Goal: Information Seeking & Learning: Learn about a topic

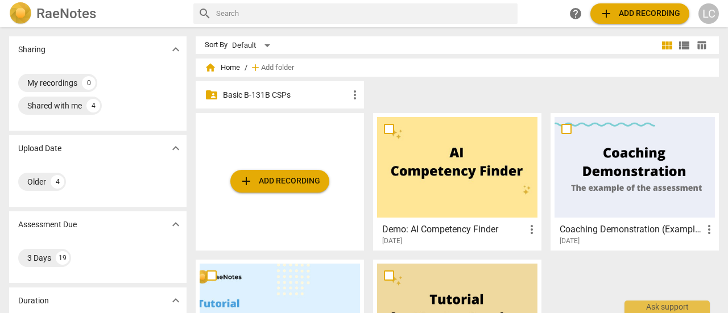
click at [352, 94] on span "more_vert" at bounding box center [355, 95] width 14 height 14
click at [313, 92] on div at bounding box center [364, 156] width 728 height 313
click at [329, 93] on p "Basic B-131B CSPs" at bounding box center [285, 95] width 125 height 12
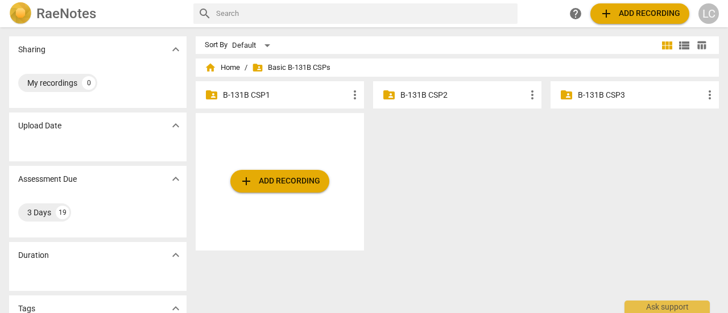
click at [237, 94] on p "B-131B CSP1" at bounding box center [285, 95] width 125 height 12
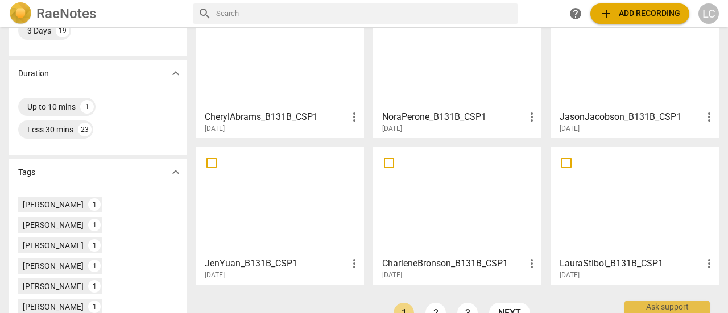
scroll to position [455, 0]
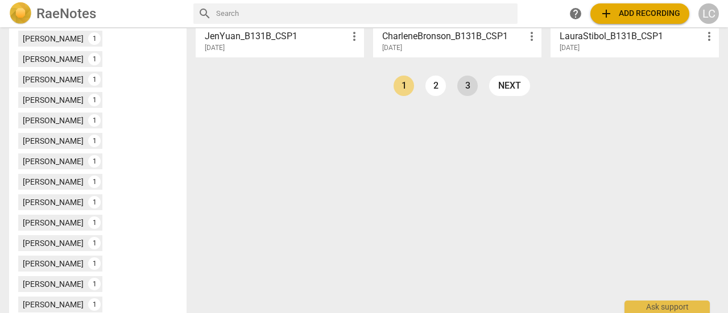
click at [463, 82] on link "3" at bounding box center [467, 86] width 20 height 20
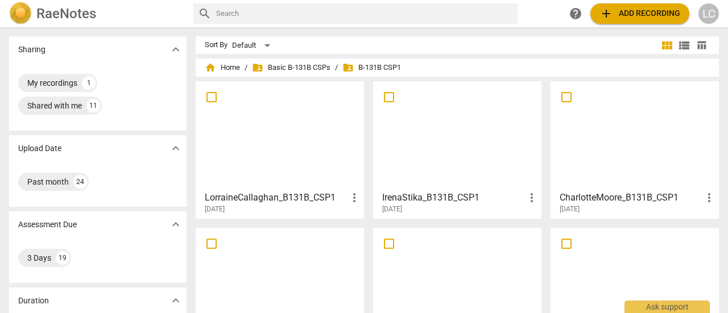
click at [285, 126] on div at bounding box center [280, 135] width 160 height 101
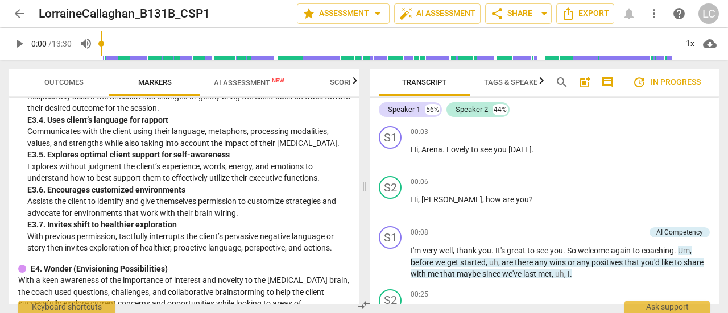
scroll to position [2845, 0]
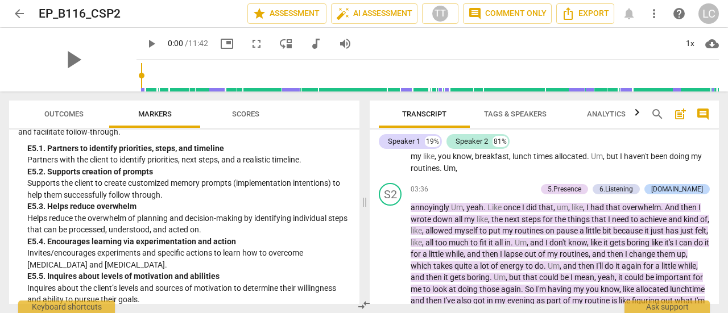
scroll to position [3279, 0]
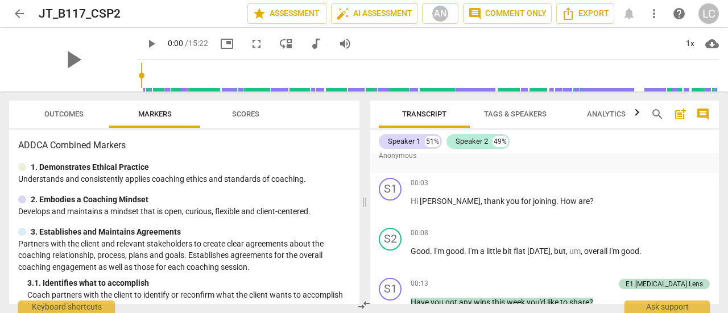
scroll to position [114, 0]
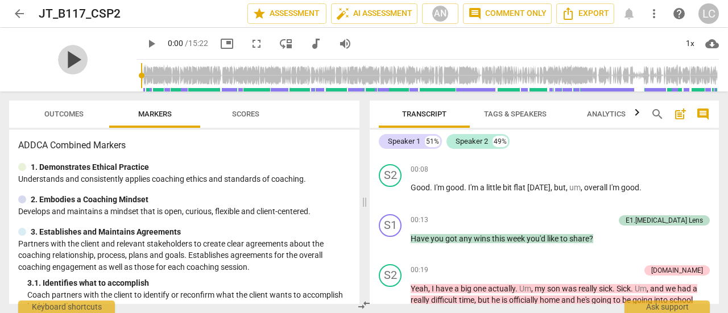
click at [69, 53] on span "play_arrow" at bounding box center [73, 60] width 30 height 30
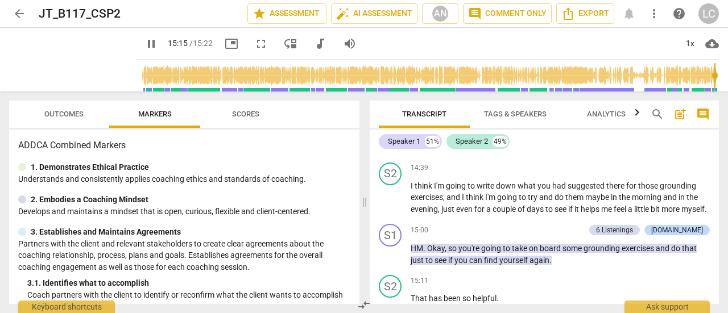
scroll to position [3256, 0]
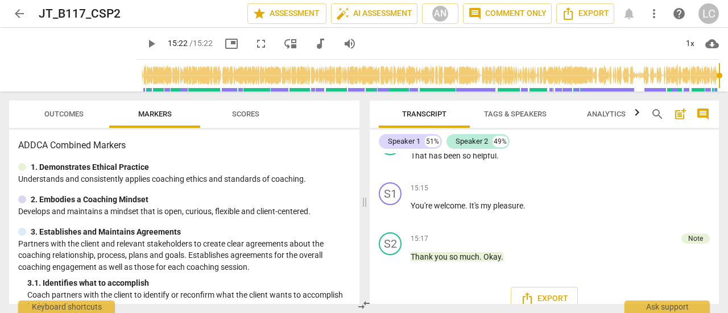
type input "922"
click at [705, 115] on span "comment" at bounding box center [703, 115] width 14 height 14
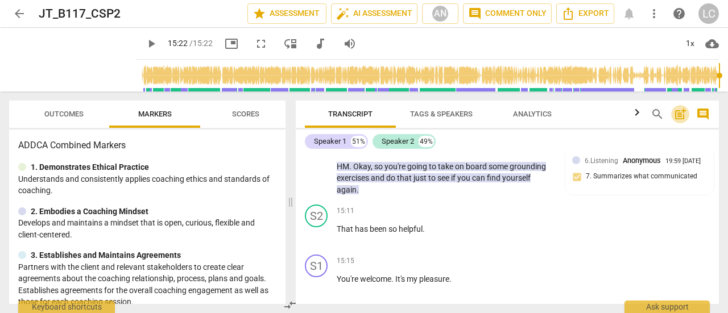
click at [678, 112] on span "post_add" at bounding box center [681, 115] width 14 height 14
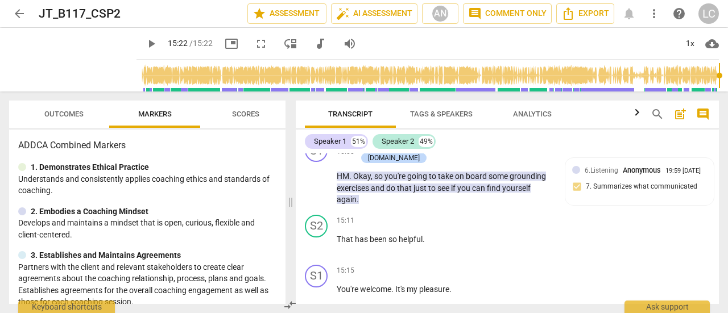
scroll to position [3861, 0]
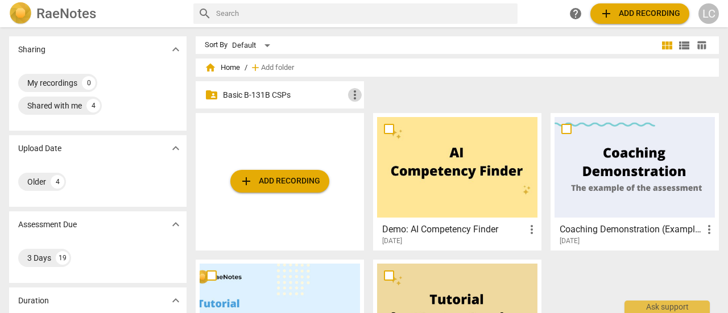
click at [356, 92] on span "more_vert" at bounding box center [355, 95] width 14 height 14
click at [306, 92] on div at bounding box center [364, 156] width 728 height 313
click at [337, 96] on p "Basic B-131B CSPs" at bounding box center [285, 95] width 125 height 12
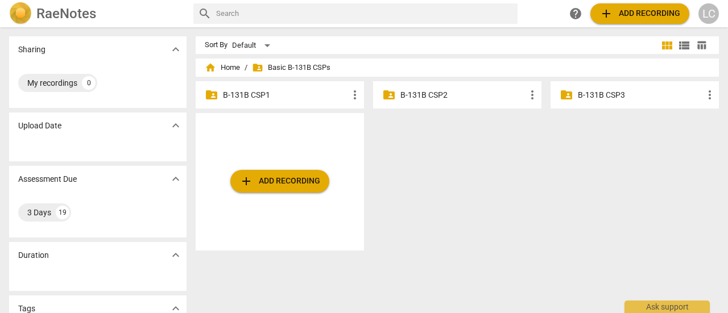
click at [337, 96] on p "B-131B CSP1" at bounding box center [285, 95] width 125 height 12
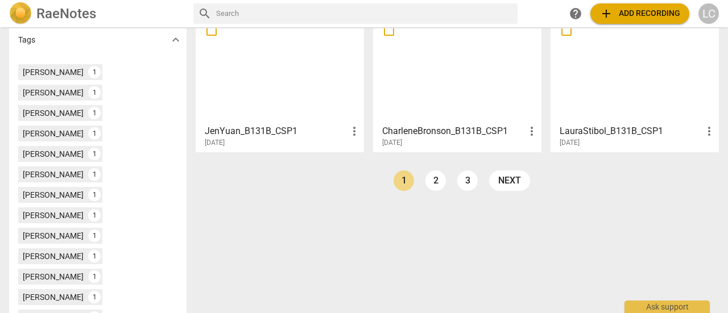
scroll to position [510, 0]
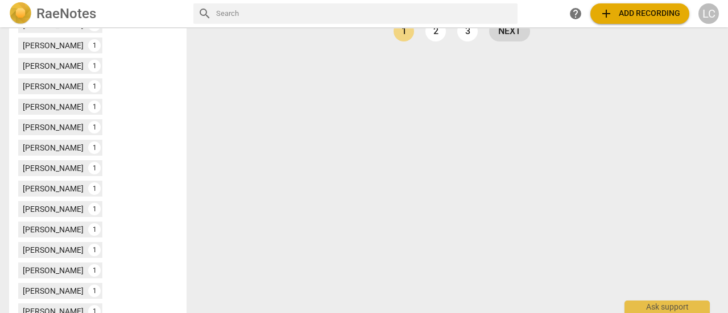
click at [500, 35] on link "next" at bounding box center [509, 31] width 41 height 20
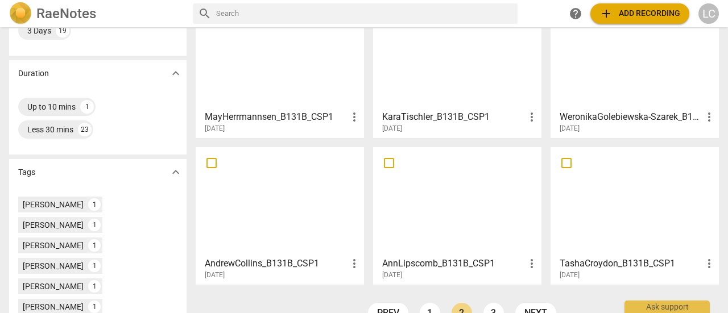
scroll to position [284, 0]
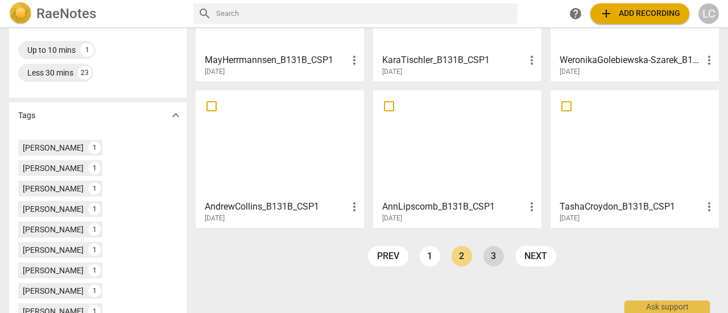
click at [493, 257] on link "3" at bounding box center [494, 256] width 20 height 20
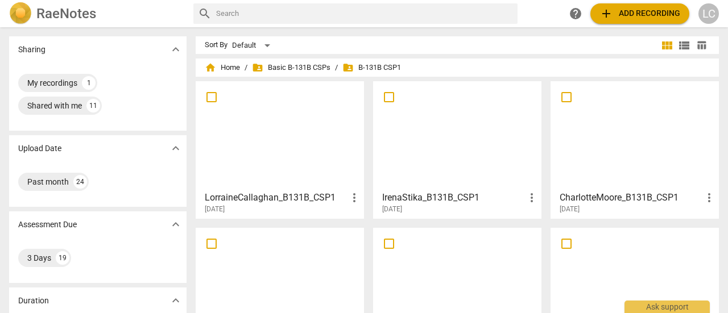
click at [289, 135] on div at bounding box center [280, 135] width 160 height 101
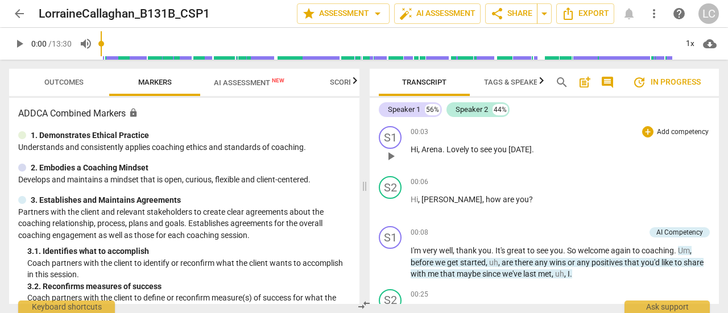
scroll to position [57, 0]
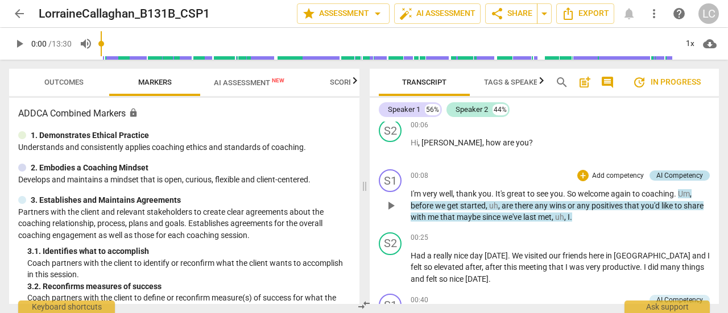
click at [657, 176] on div "AI Competency" at bounding box center [680, 176] width 47 height 10
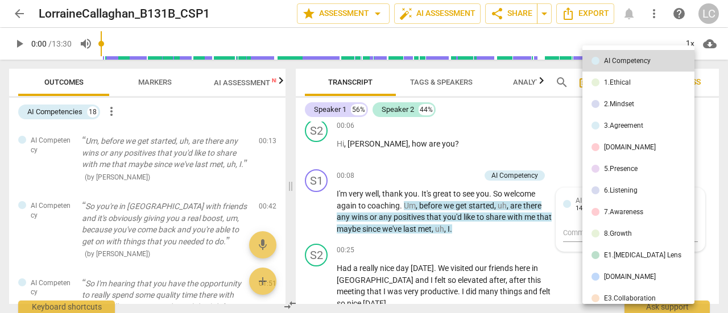
click at [691, 125] on div at bounding box center [364, 156] width 728 height 313
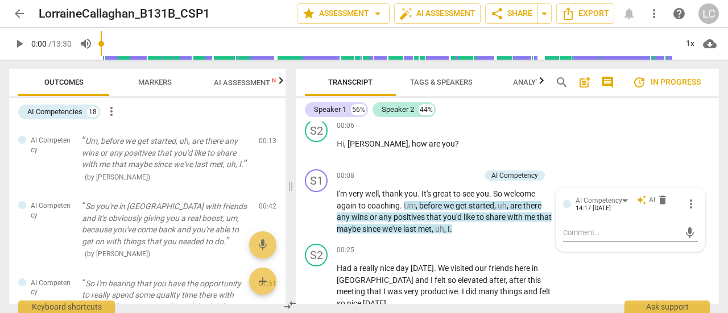
click at [531, 114] on div "Speaker 1 56% Speaker 2 44%" at bounding box center [507, 109] width 405 height 19
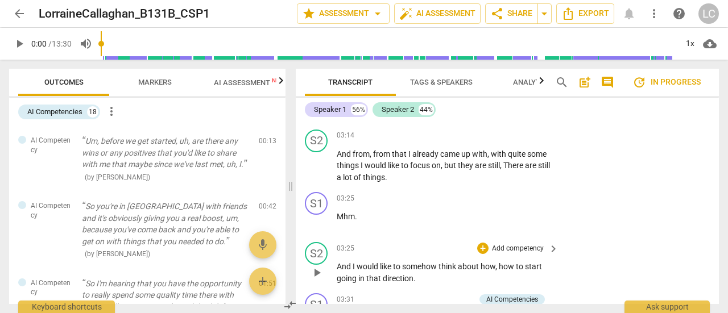
scroll to position [1138, 0]
